Goal: Information Seeking & Learning: Learn about a topic

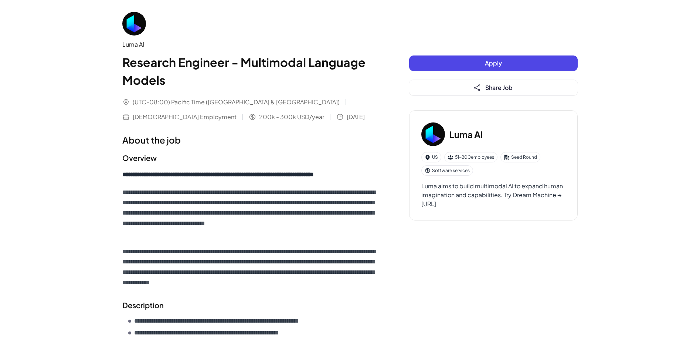
click at [140, 23] on img at bounding box center [134, 24] width 24 height 24
click at [458, 136] on h3 "Luma AI" at bounding box center [467, 134] width 34 height 13
click at [433, 145] on img at bounding box center [433, 134] width 24 height 24
click at [434, 156] on div "US" at bounding box center [431, 157] width 20 height 10
click at [457, 204] on div "Luma aims to build multimodal AI to expand human imagination and capabilities. …" at bounding box center [493, 195] width 144 height 27
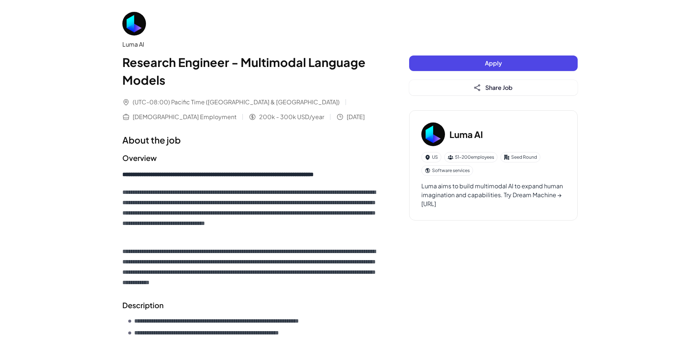
click at [457, 204] on div "Luma aims to build multimodal AI to expand human imagination and capabilities. …" at bounding box center [493, 195] width 144 height 27
click at [427, 204] on div "Luma aims to build multimodal AI to expand human imagination and capabilities. …" at bounding box center [493, 195] width 144 height 27
drag, startPoint x: 421, startPoint y: 204, endPoint x: 531, endPoint y: 205, distance: 109.4
click at [531, 205] on div "Luma aims to build multimodal AI to expand human imagination and capabilities. …" at bounding box center [493, 195] width 144 height 27
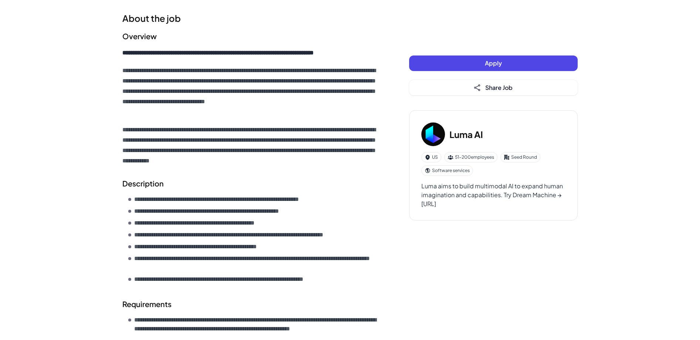
scroll to position [193, 0]
